Goal: Navigation & Orientation: Find specific page/section

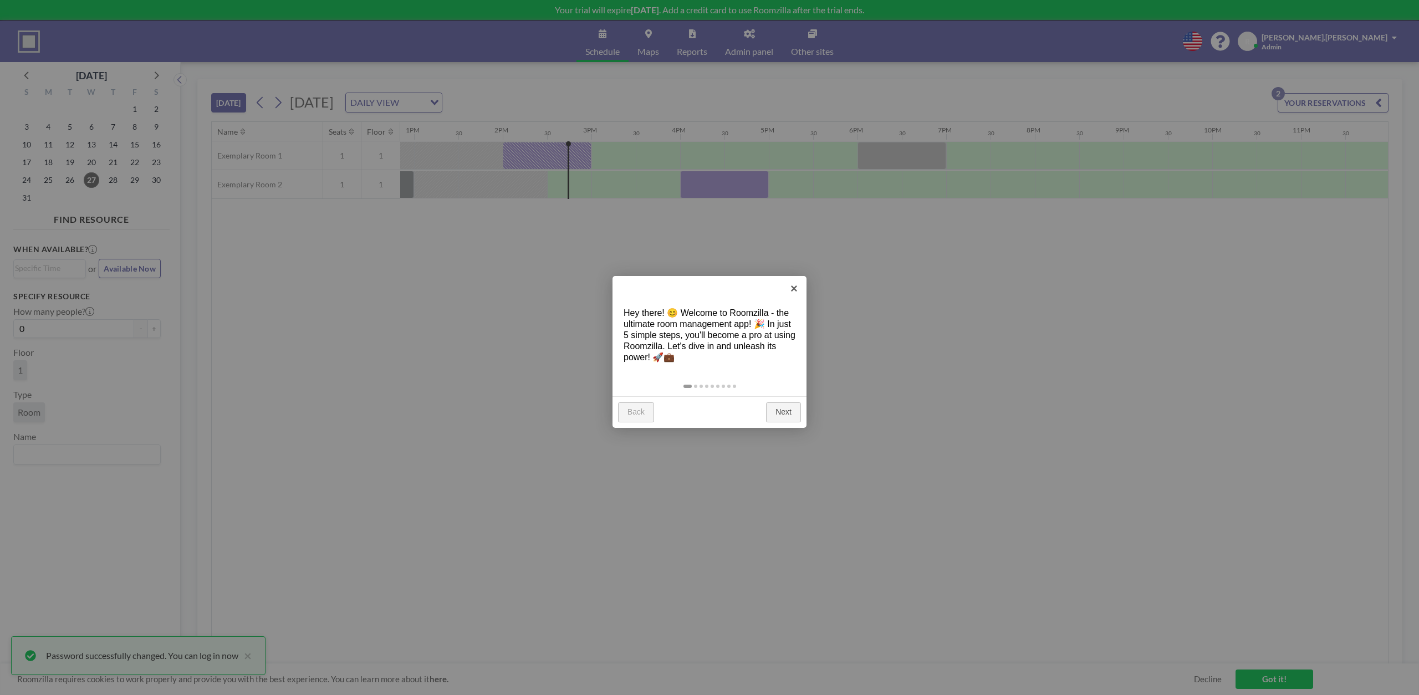
scroll to position [0, 1142]
click at [776, 411] on link "Next" at bounding box center [783, 412] width 35 height 20
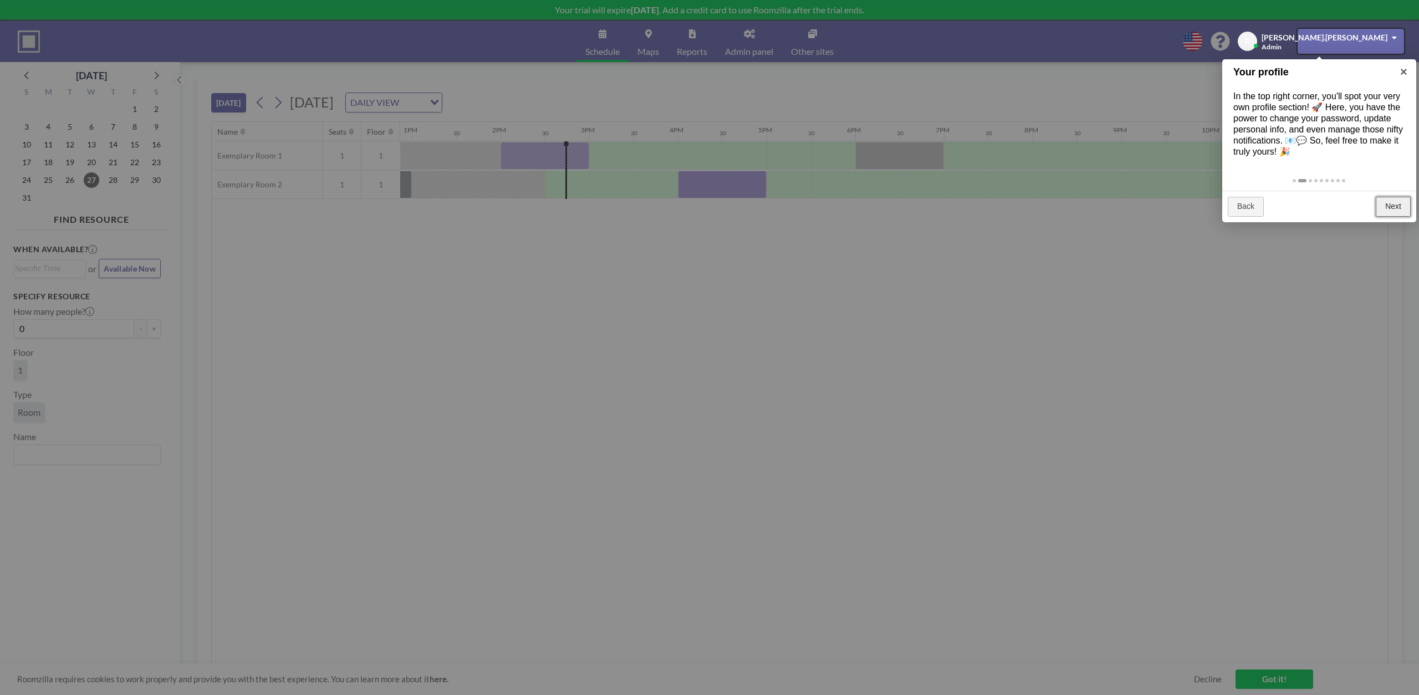
click at [1383, 203] on link "Next" at bounding box center [1393, 207] width 35 height 20
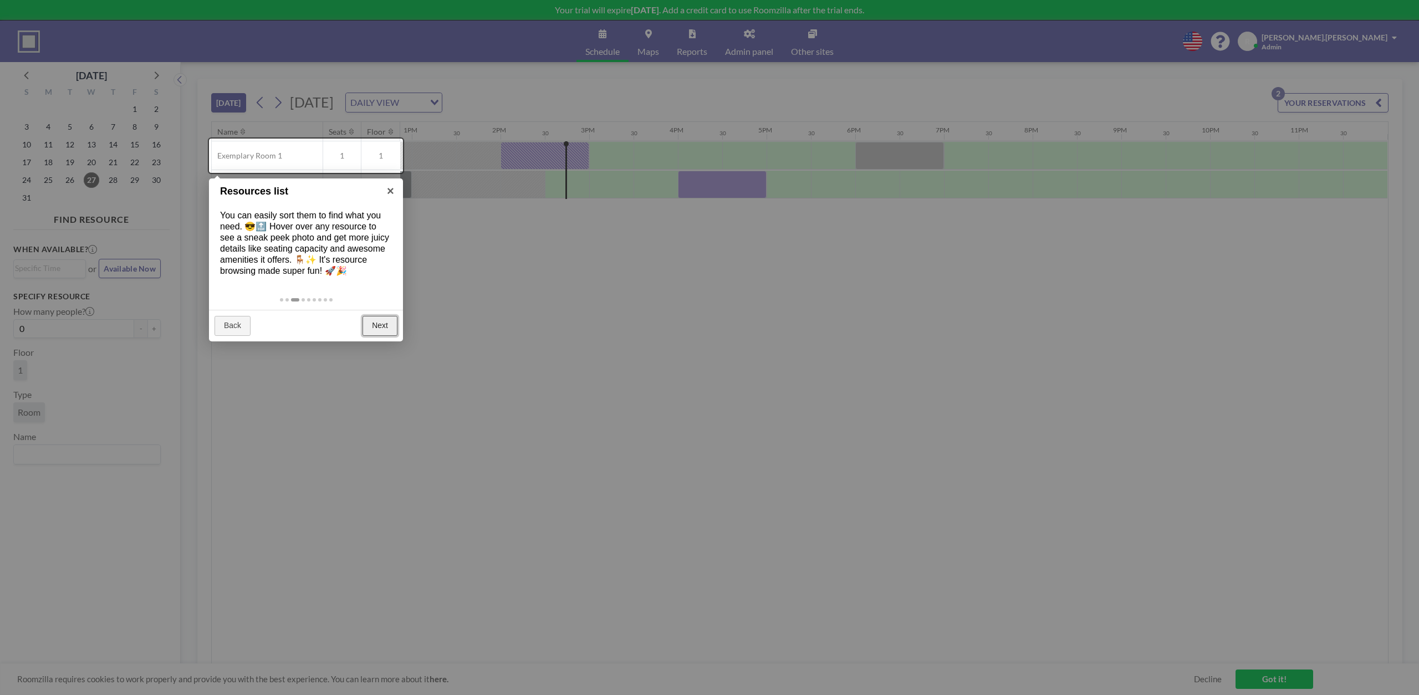
click at [373, 329] on link "Next" at bounding box center [380, 326] width 35 height 20
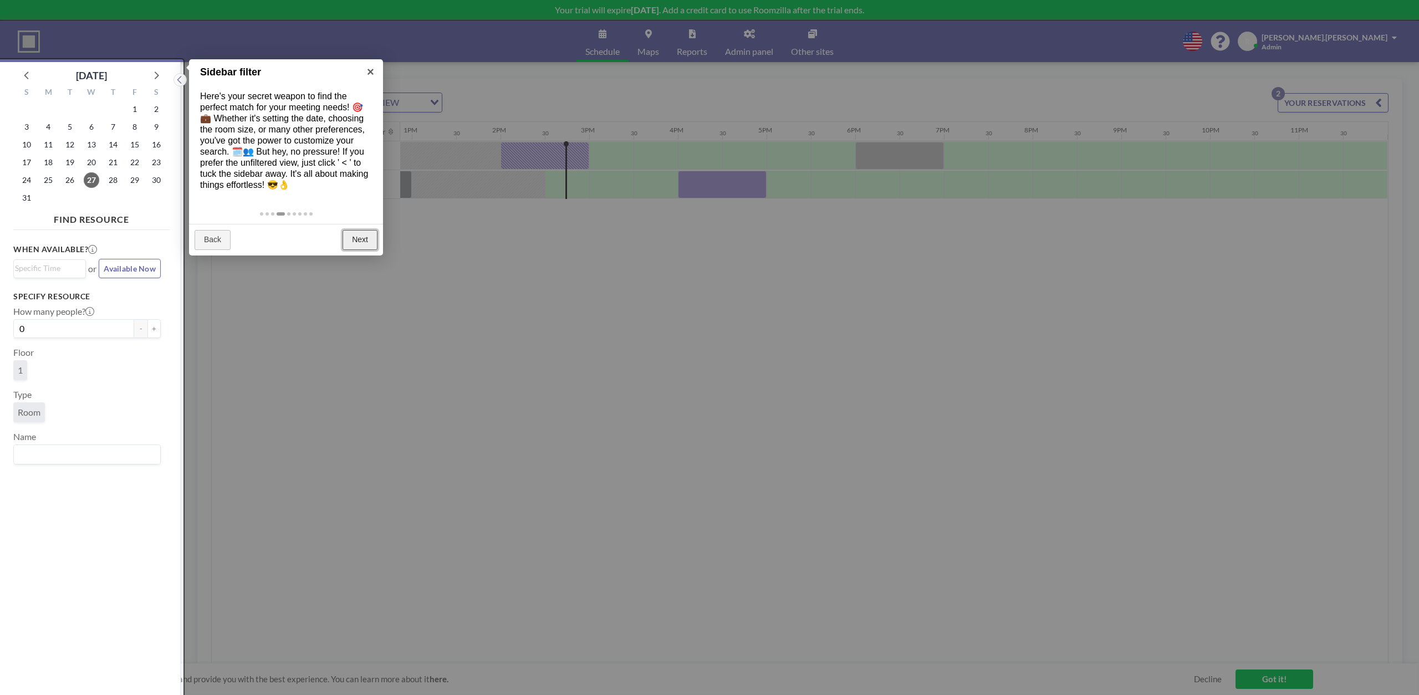
scroll to position [3, 0]
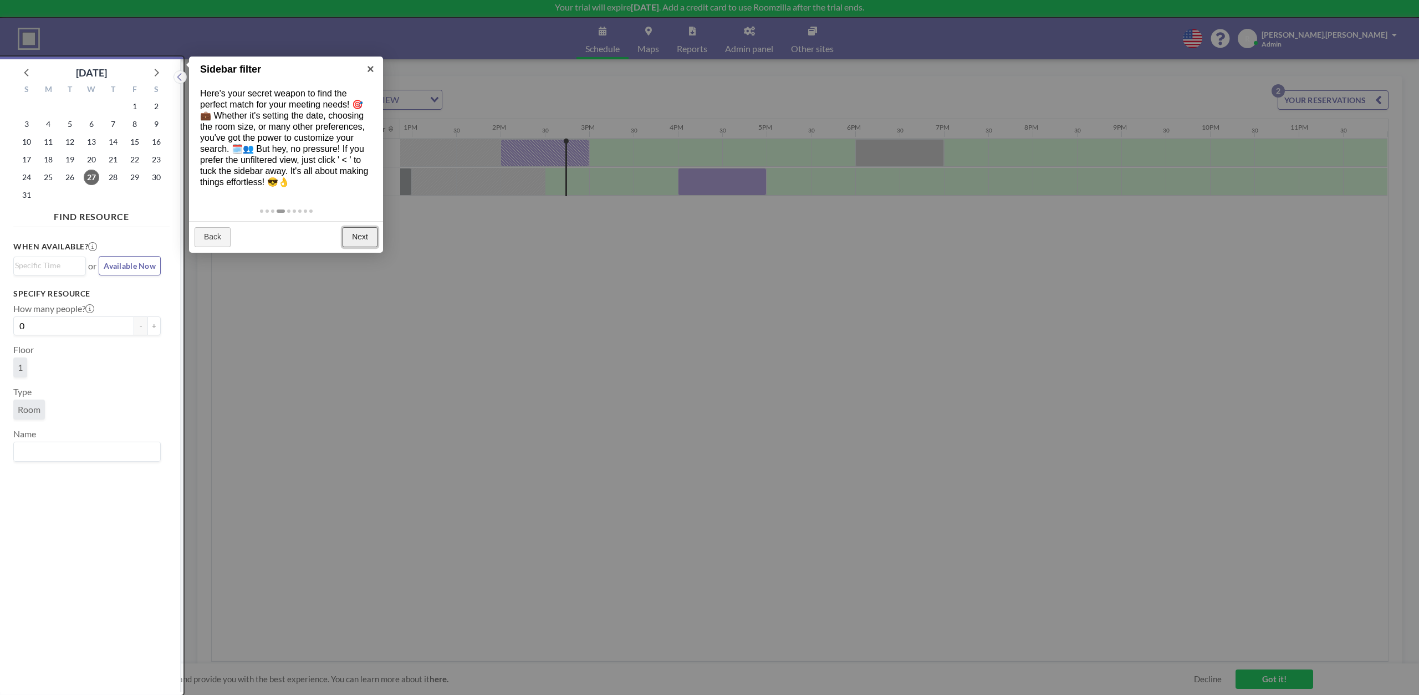
click at [355, 234] on link "Next" at bounding box center [360, 237] width 35 height 20
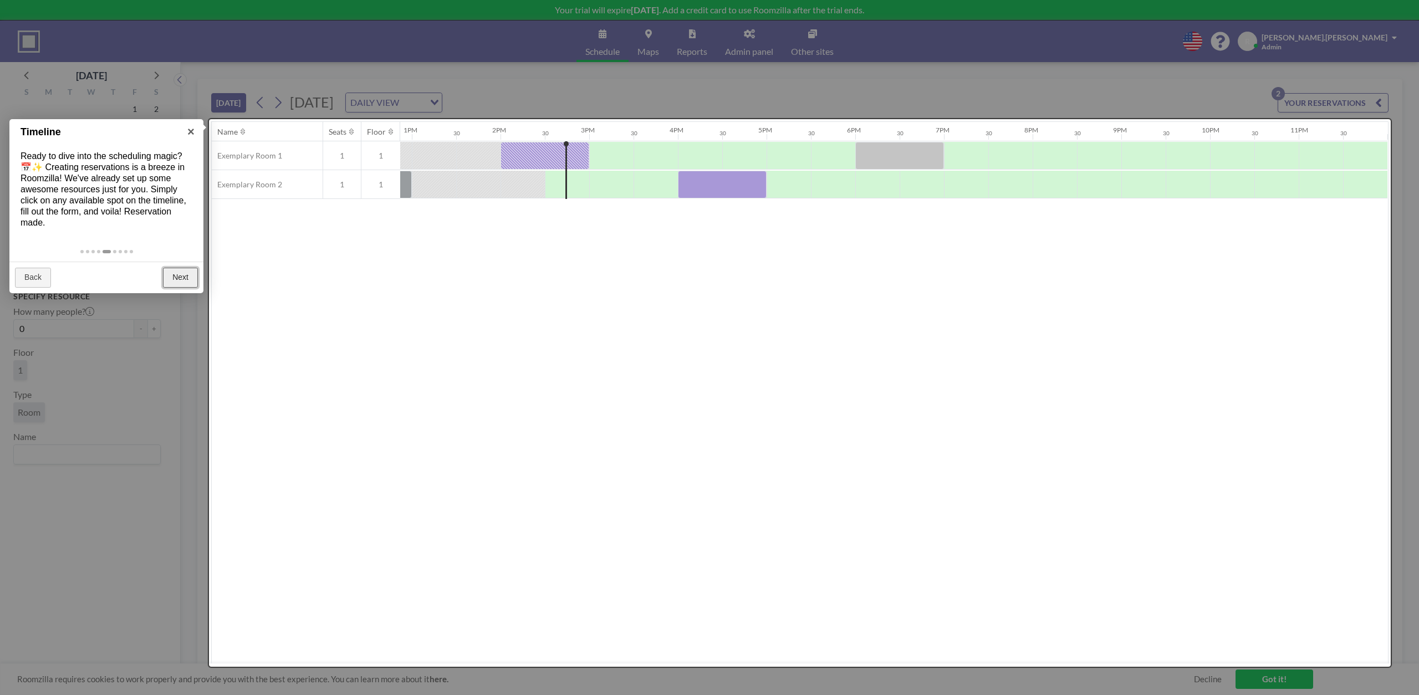
click at [187, 272] on link "Next" at bounding box center [180, 278] width 35 height 20
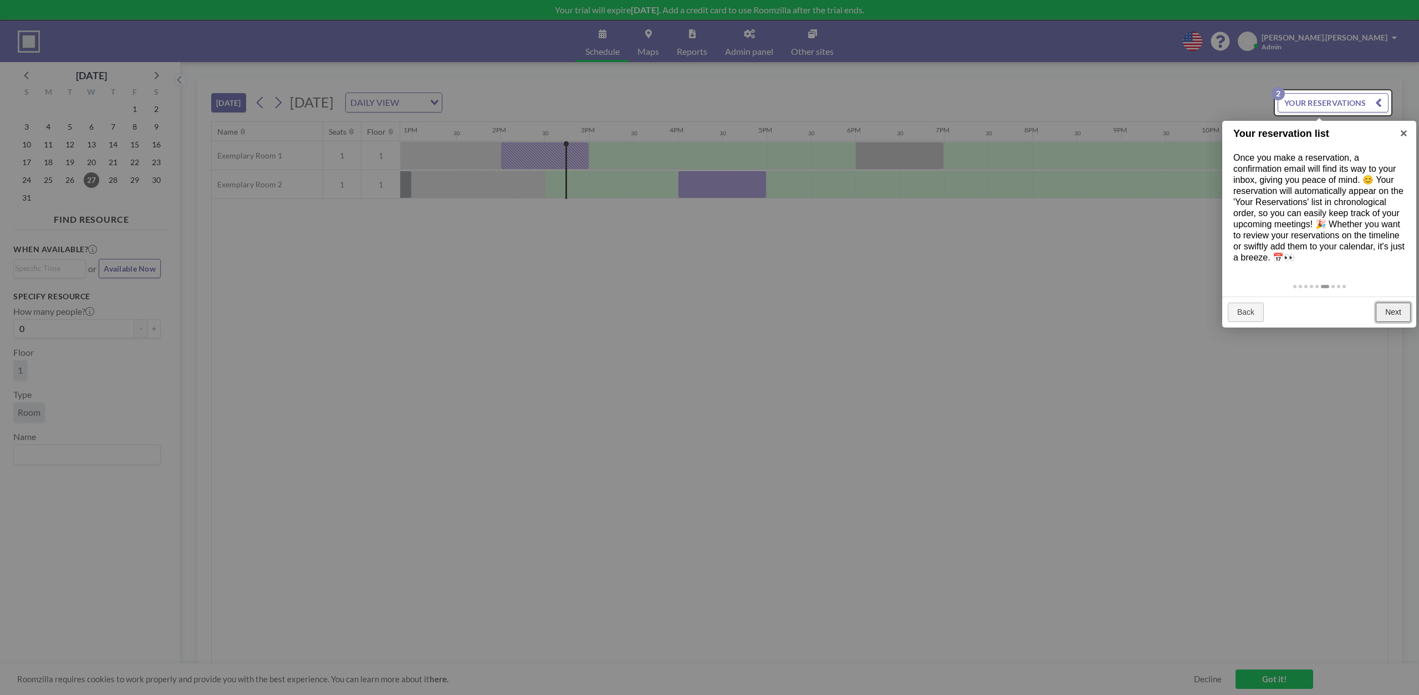
click at [1392, 314] on link "Next" at bounding box center [1393, 313] width 35 height 20
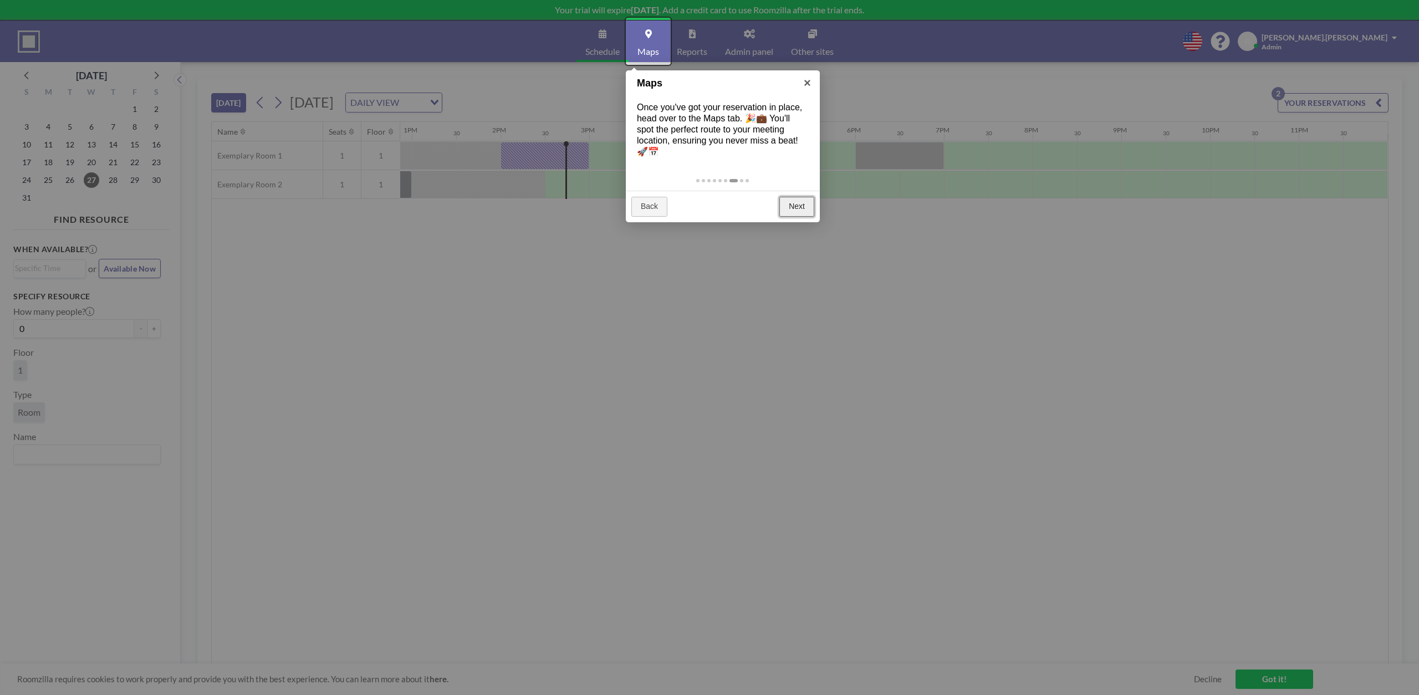
click at [808, 202] on link "Next" at bounding box center [796, 207] width 35 height 20
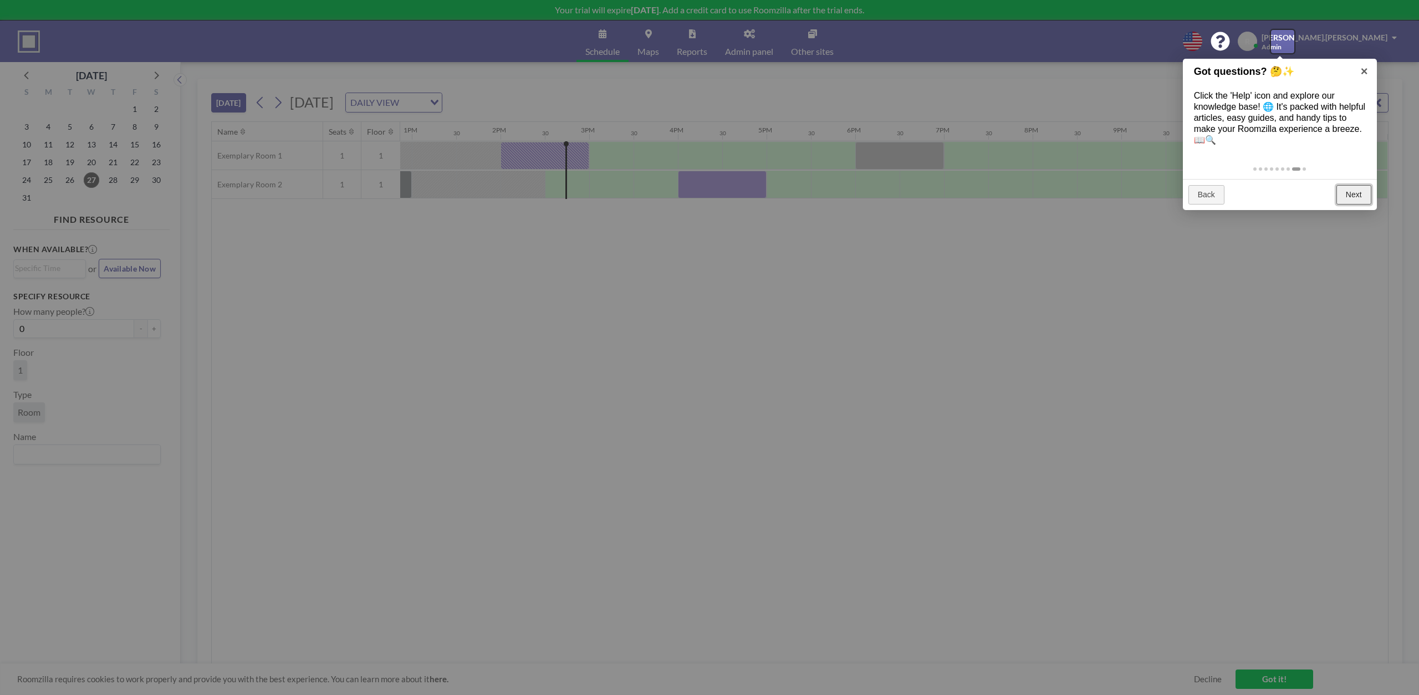
click at [1362, 197] on link "Next" at bounding box center [1354, 195] width 35 height 20
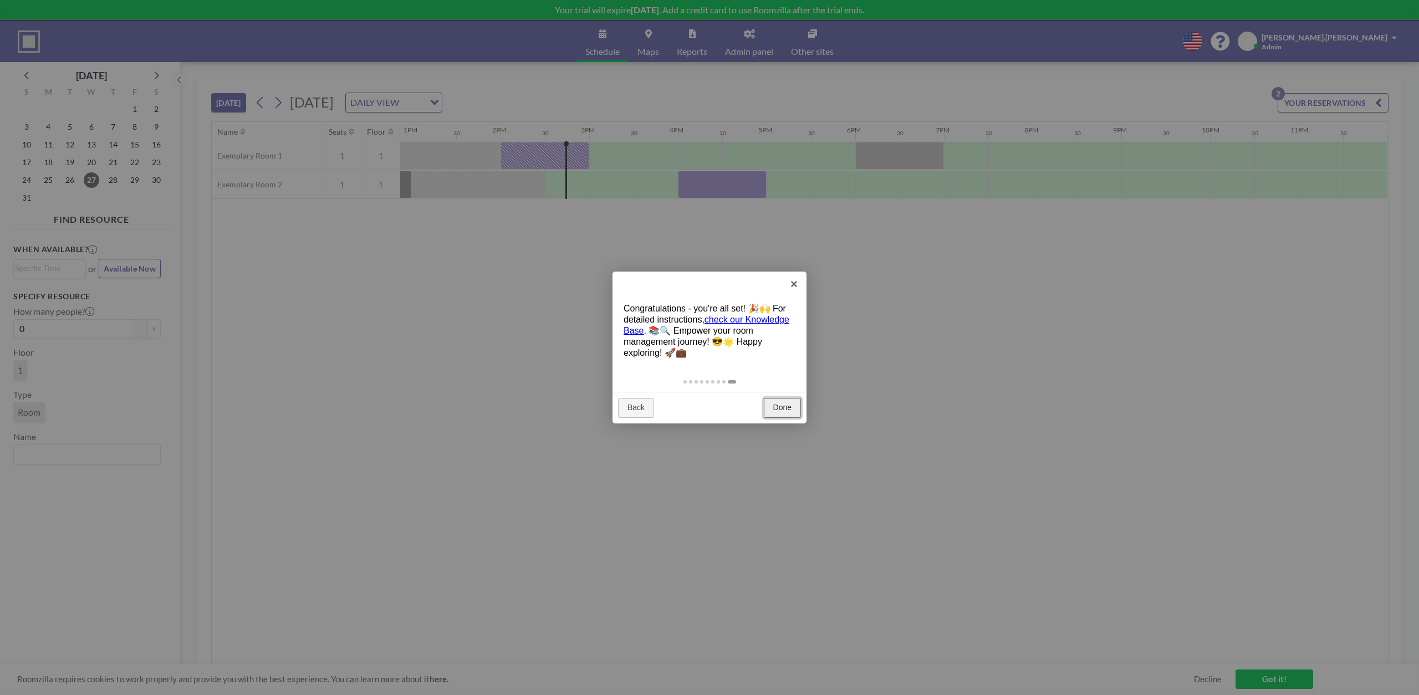
click at [779, 409] on link "Done" at bounding box center [782, 408] width 37 height 20
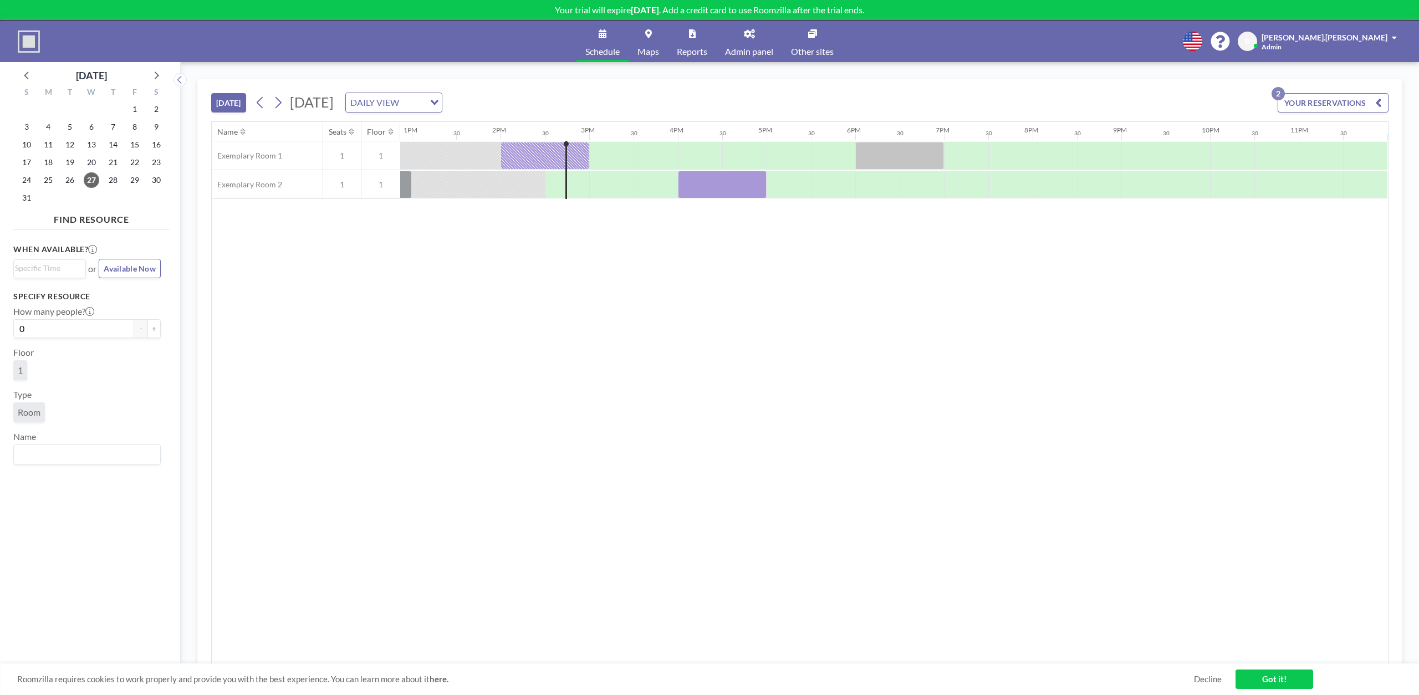
click at [752, 43] on link "Admin panel" at bounding box center [749, 42] width 66 height 42
